Goal: Transaction & Acquisition: Purchase product/service

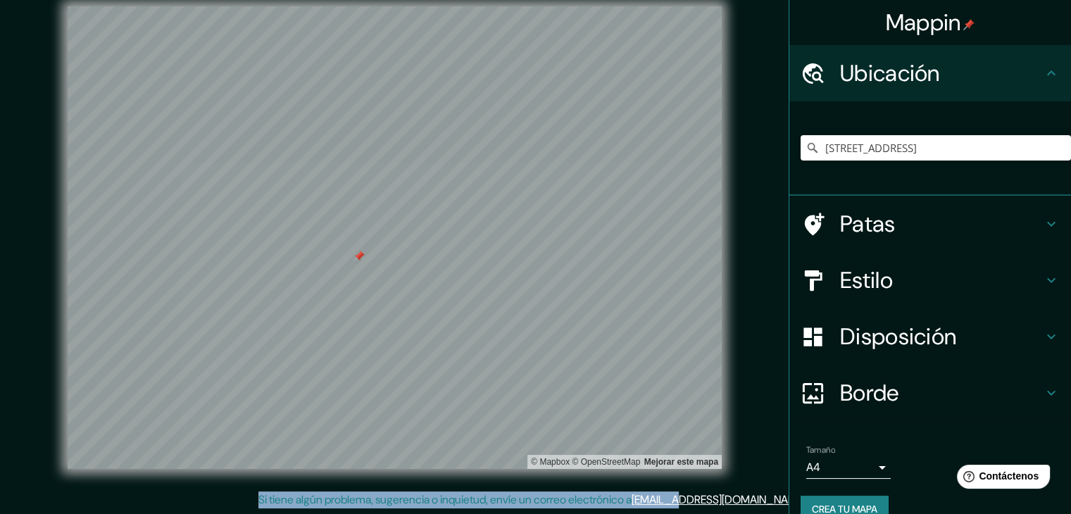
click at [1019, 76] on h4 "Ubicación" at bounding box center [941, 73] width 203 height 28
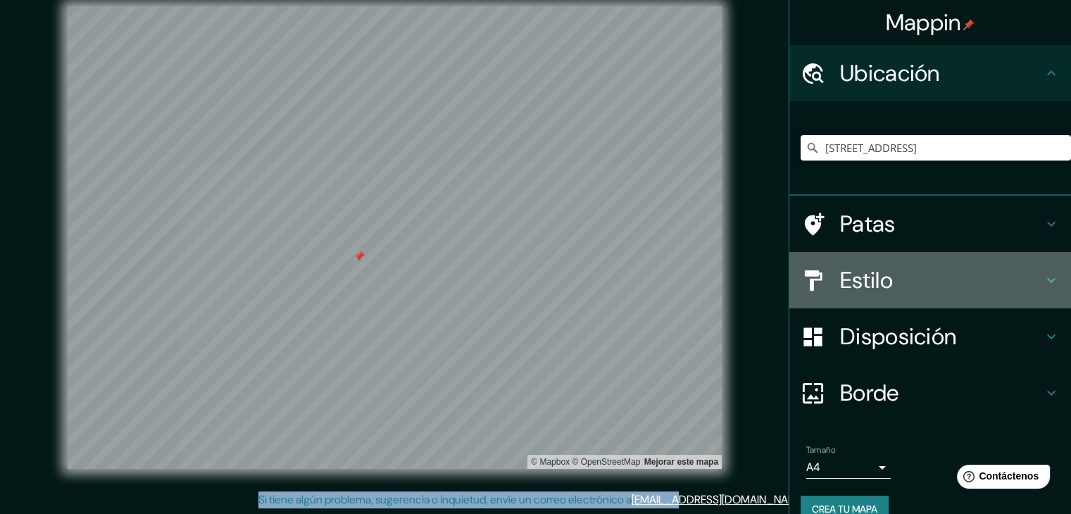
click at [954, 259] on div "Estilo" at bounding box center [930, 280] width 282 height 56
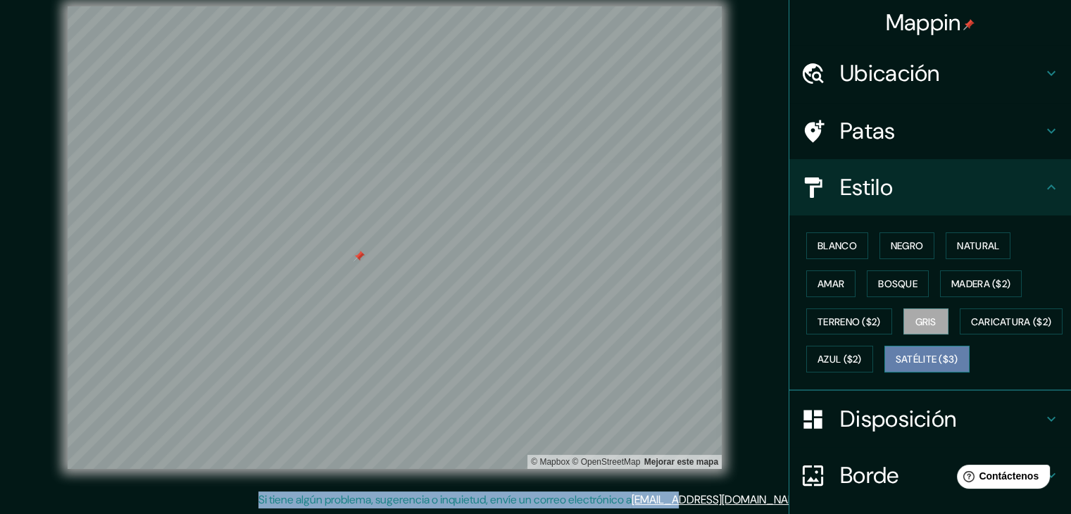
click at [895, 366] on font "Satélite ($3)" at bounding box center [926, 359] width 63 height 13
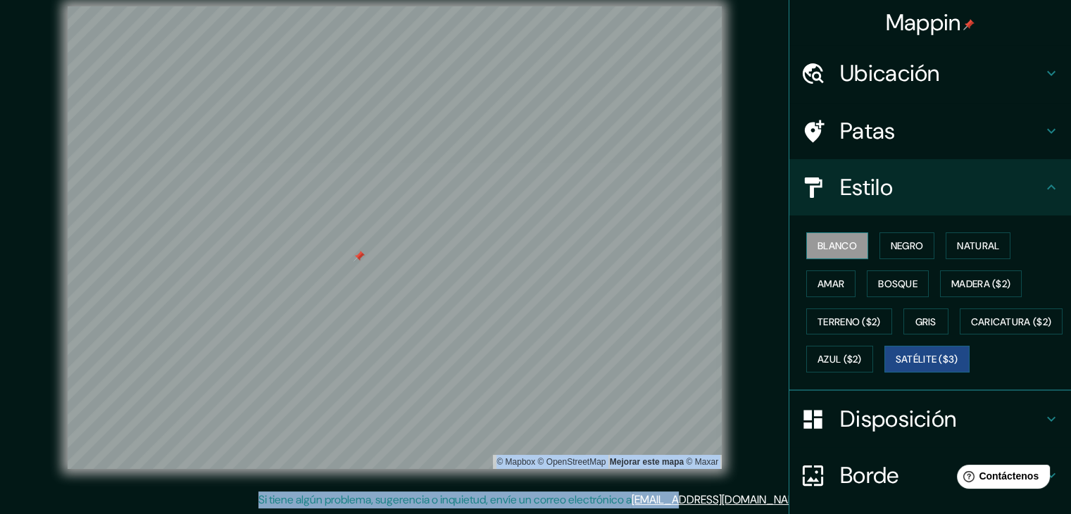
click at [831, 248] on font "Blanco" at bounding box center [836, 245] width 39 height 13
click at [921, 241] on button "Negro" at bounding box center [907, 245] width 56 height 27
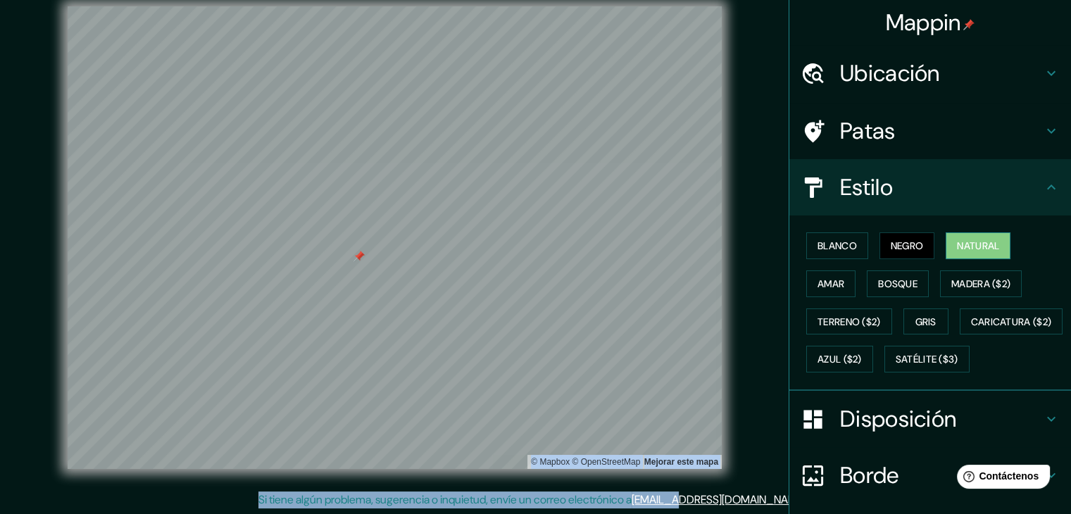
click at [967, 246] on font "Natural" at bounding box center [978, 245] width 42 height 13
click at [825, 290] on font "Amar" at bounding box center [830, 284] width 27 height 18
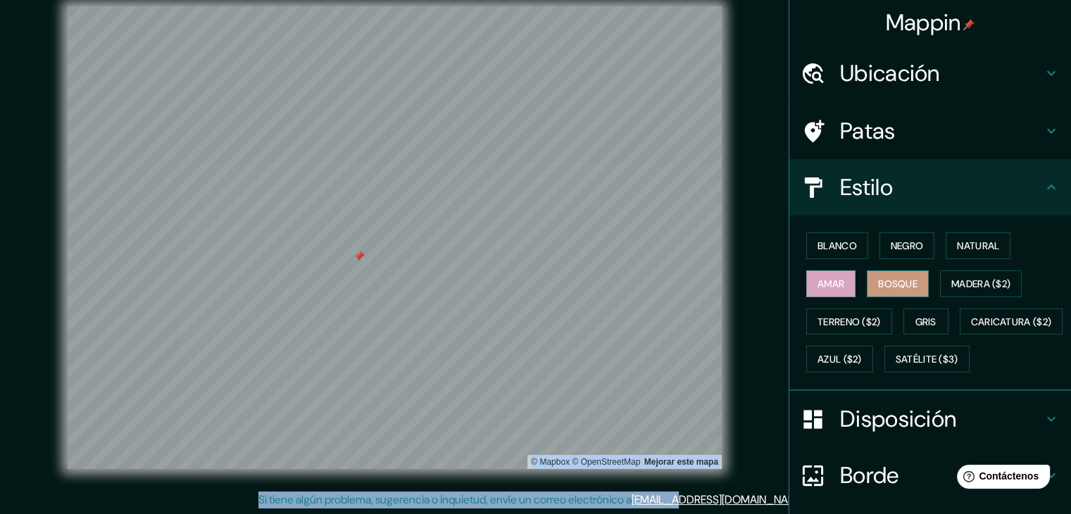
click at [884, 288] on font "Bosque" at bounding box center [897, 283] width 39 height 13
click at [962, 281] on font "Madera ($2)" at bounding box center [980, 283] width 59 height 13
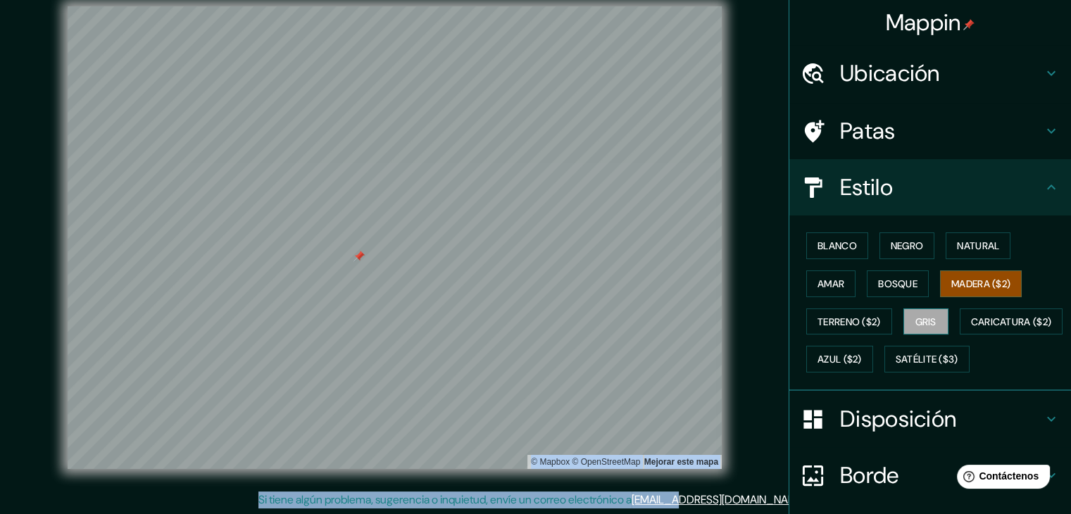
click at [926, 323] on font "Gris" at bounding box center [925, 321] width 21 height 13
click at [862, 365] on font "Azul ($2)" at bounding box center [839, 359] width 44 height 18
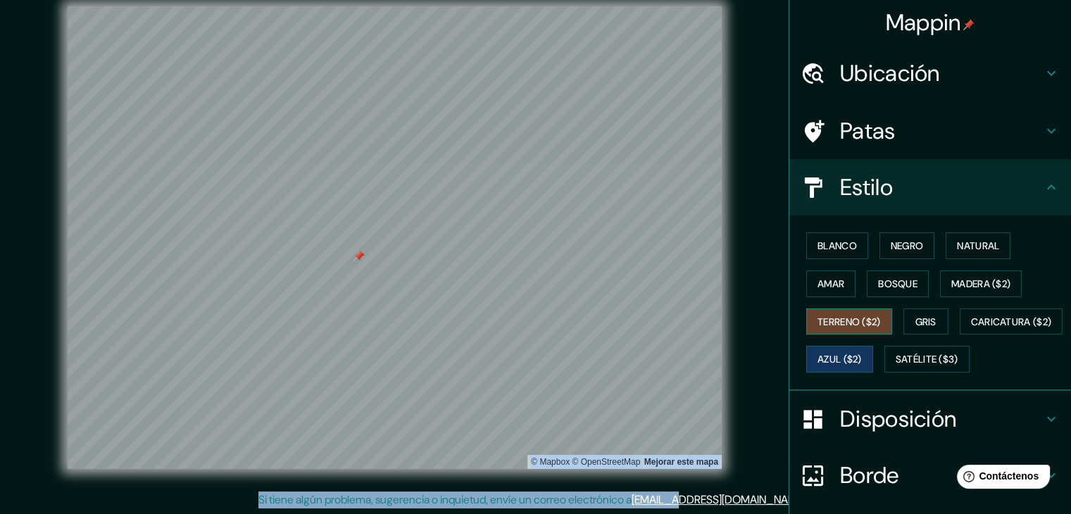
click at [849, 323] on font "Terreno ($2)" at bounding box center [848, 321] width 63 height 13
click at [959, 335] on button "Caricatura ($2)" at bounding box center [1010, 321] width 103 height 27
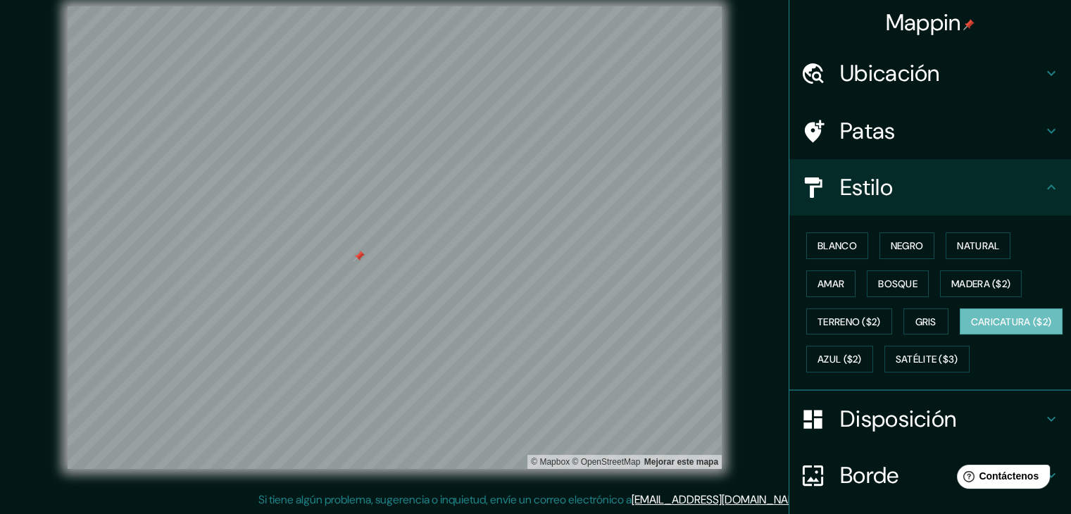
click at [851, 378] on div "Blanco Negro Natural Amar Bosque Madera ($2) Terreno ($2) Gris Caricatura ($2) …" at bounding box center [935, 302] width 270 height 151
click at [895, 366] on font "Satélite ($3)" at bounding box center [926, 359] width 63 height 13
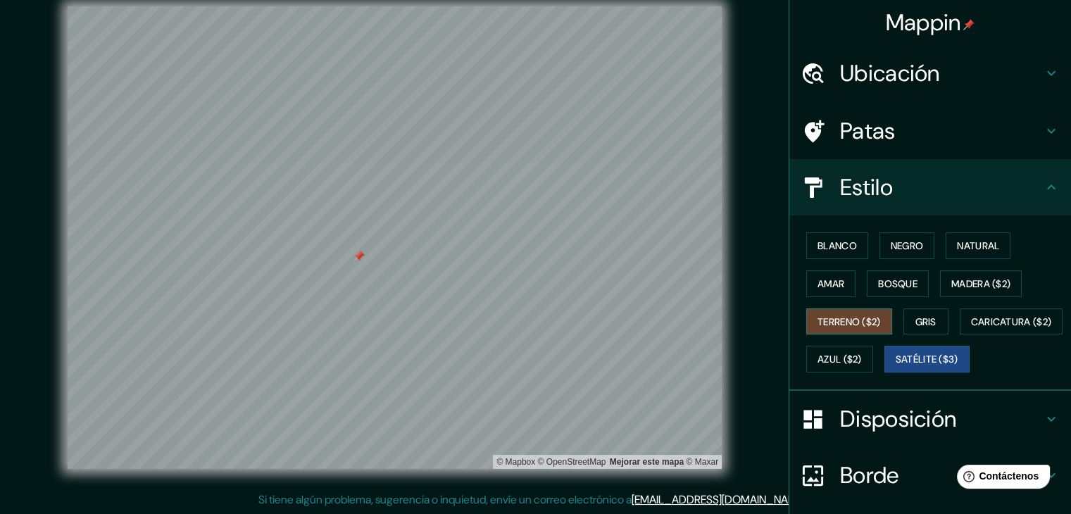
click at [850, 330] on button "Terreno ($2)" at bounding box center [849, 321] width 86 height 27
click at [924, 319] on font "Gris" at bounding box center [925, 321] width 21 height 13
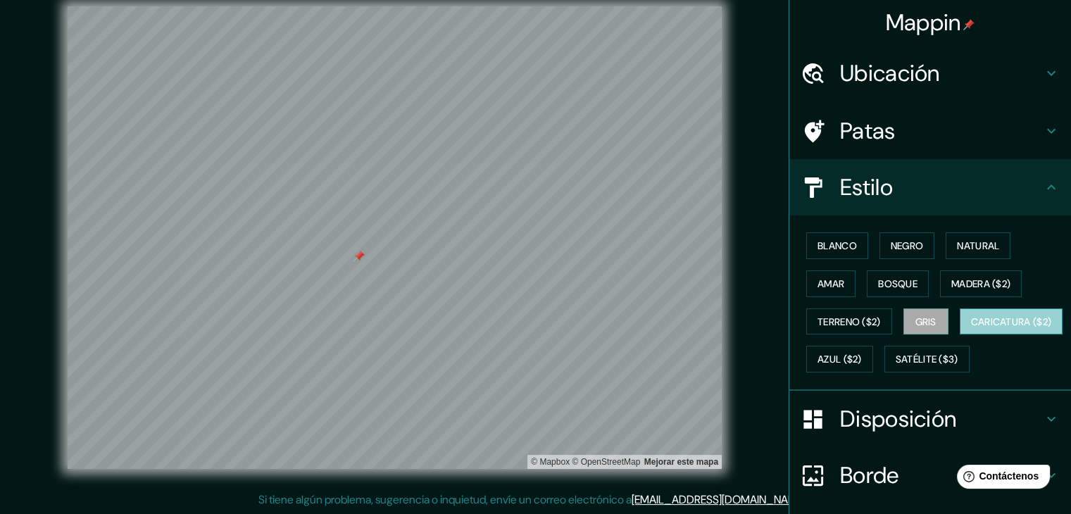
click at [971, 331] on font "Caricatura ($2)" at bounding box center [1011, 322] width 81 height 18
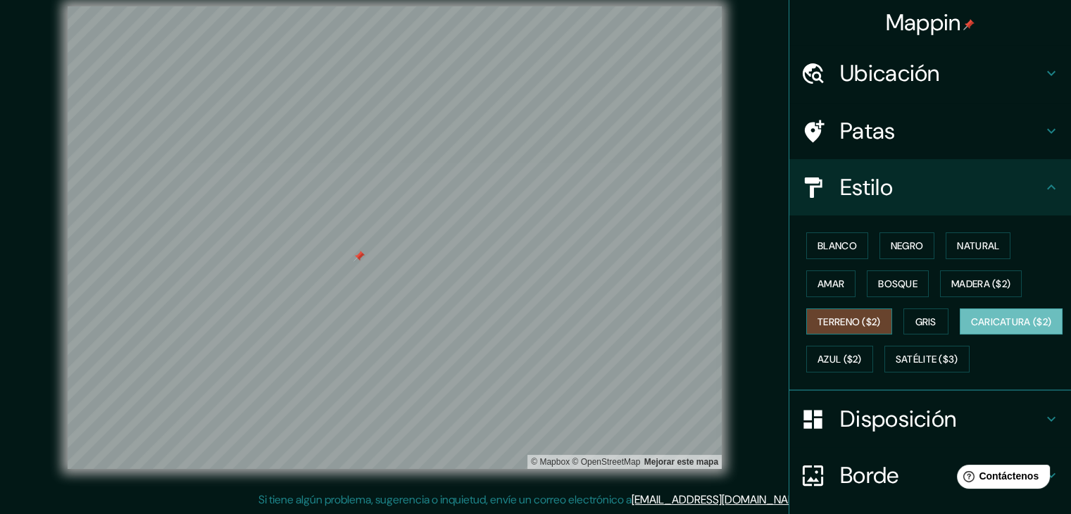
drag, startPoint x: 840, startPoint y: 298, endPoint x: 840, endPoint y: 310, distance: 12.0
click at [840, 299] on div "Blanco Negro Natural Amar Bosque Madera ($2) Terreno ($2) Gris Caricatura ($2) …" at bounding box center [935, 302] width 270 height 151
click at [841, 313] on font "Terreno ($2)" at bounding box center [848, 322] width 63 height 18
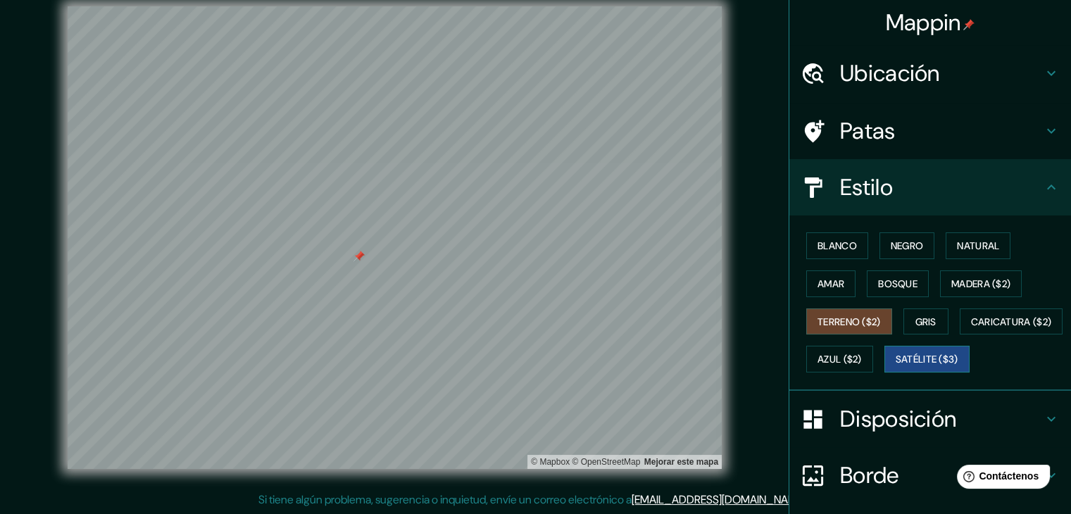
click at [895, 368] on font "Satélite ($3)" at bounding box center [926, 359] width 63 height 18
click at [907, 329] on button "Gris" at bounding box center [925, 321] width 45 height 27
